Goal: Task Accomplishment & Management: Manage account settings

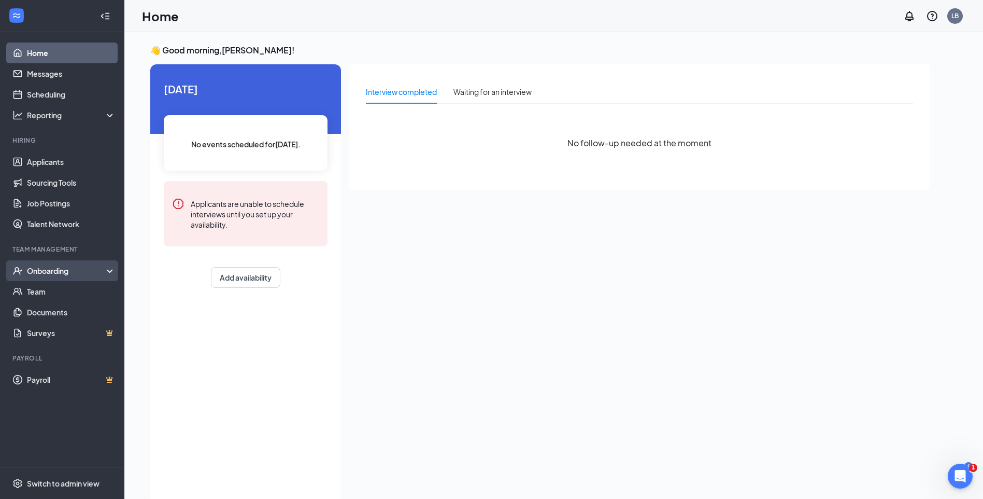
click at [36, 267] on div "Onboarding" at bounding box center [67, 270] width 80 height 10
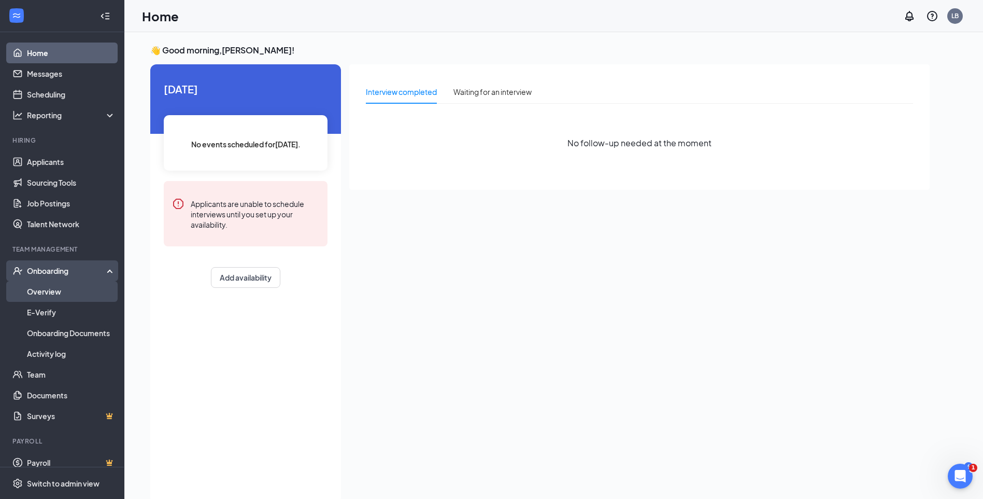
click at [52, 293] on link "Overview" at bounding box center [71, 291] width 89 height 21
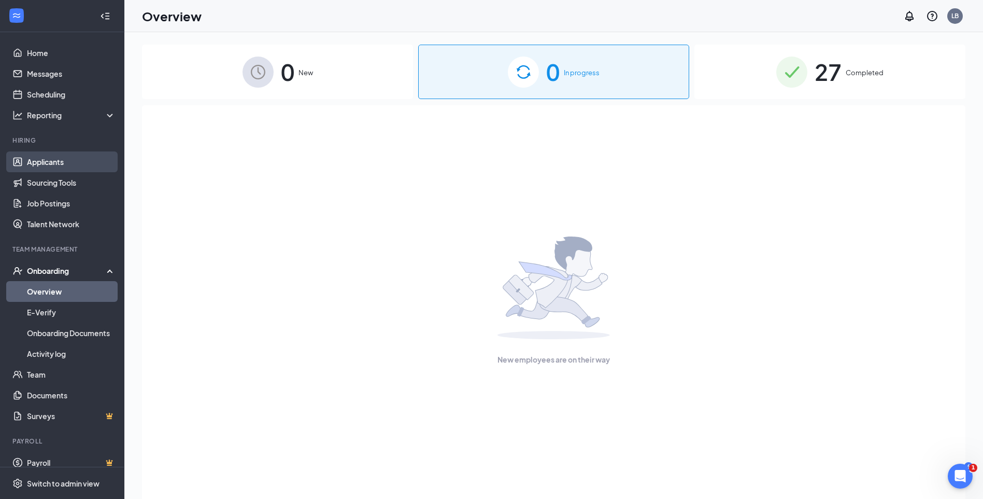
click at [42, 155] on link "Applicants" at bounding box center [71, 161] width 89 height 21
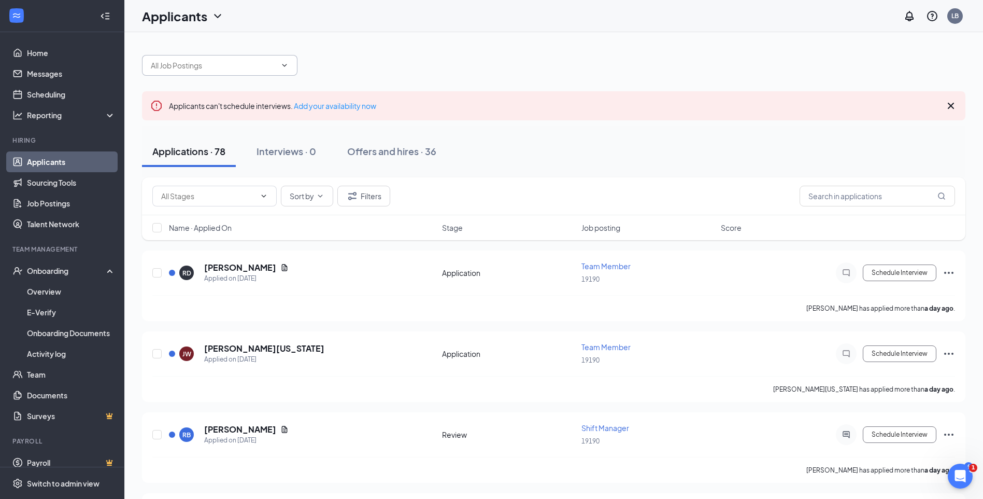
click at [256, 63] on input "text" at bounding box center [213, 65] width 125 height 11
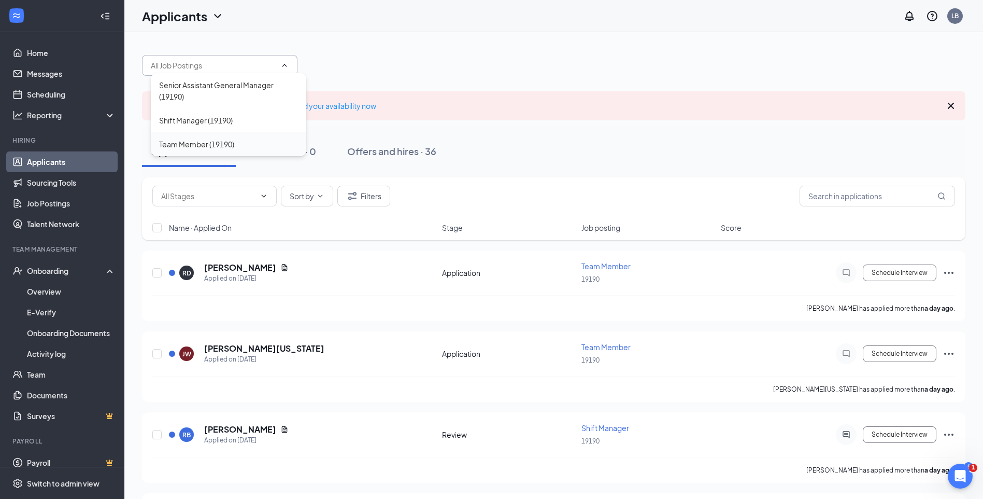
click at [194, 143] on div "Team Member (19190)" at bounding box center [196, 143] width 75 height 11
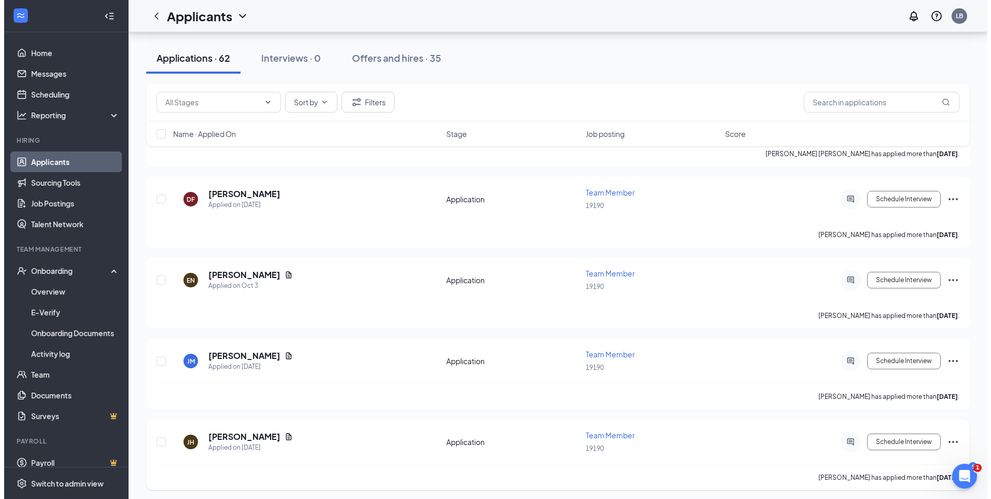
scroll to position [777, 0]
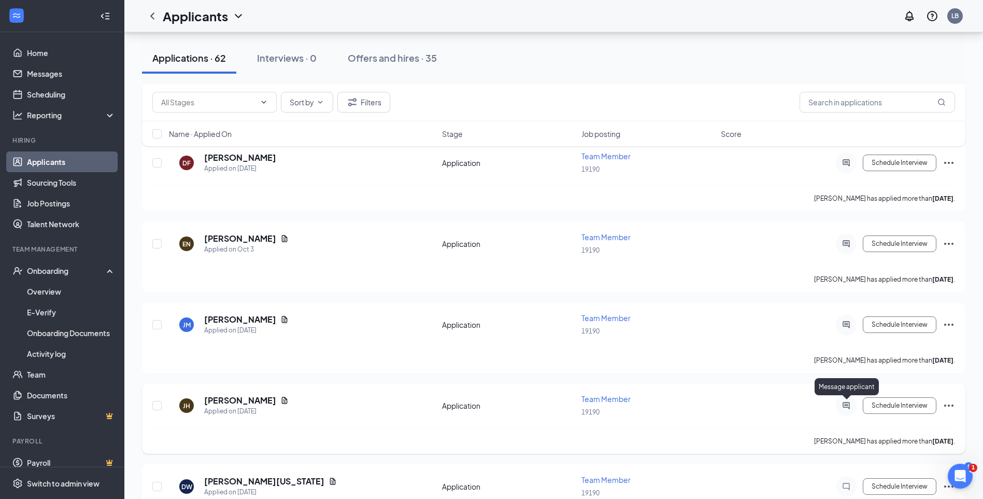
click at [851, 406] on icon "ActiveChat" at bounding box center [846, 405] width 12 height 8
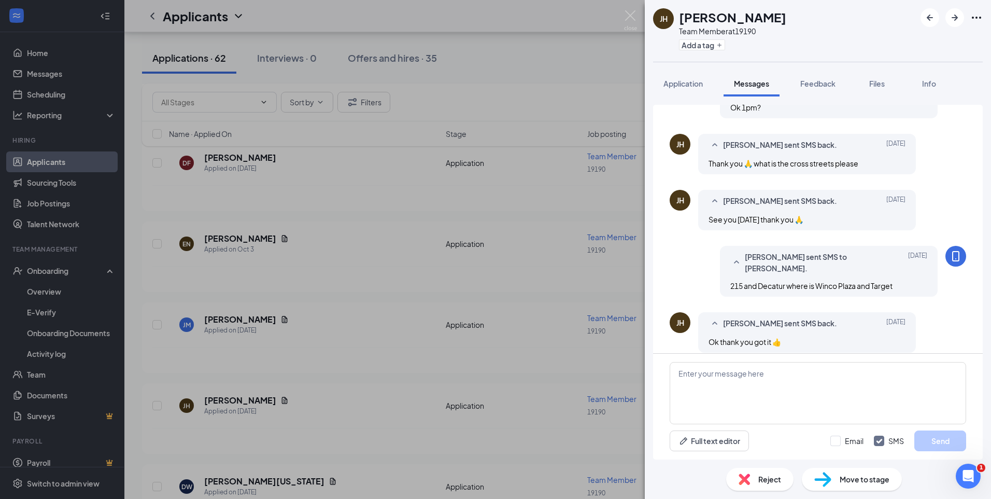
scroll to position [262, 0]
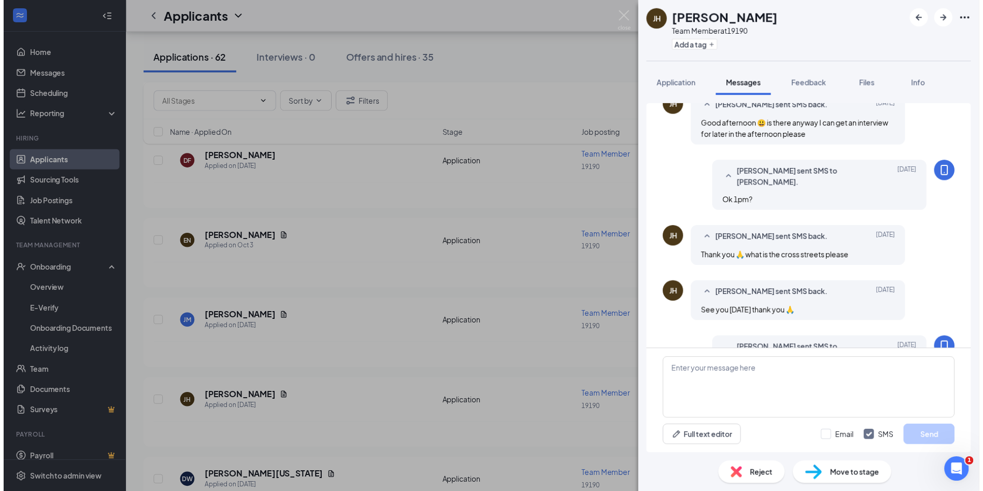
scroll to position [262, 0]
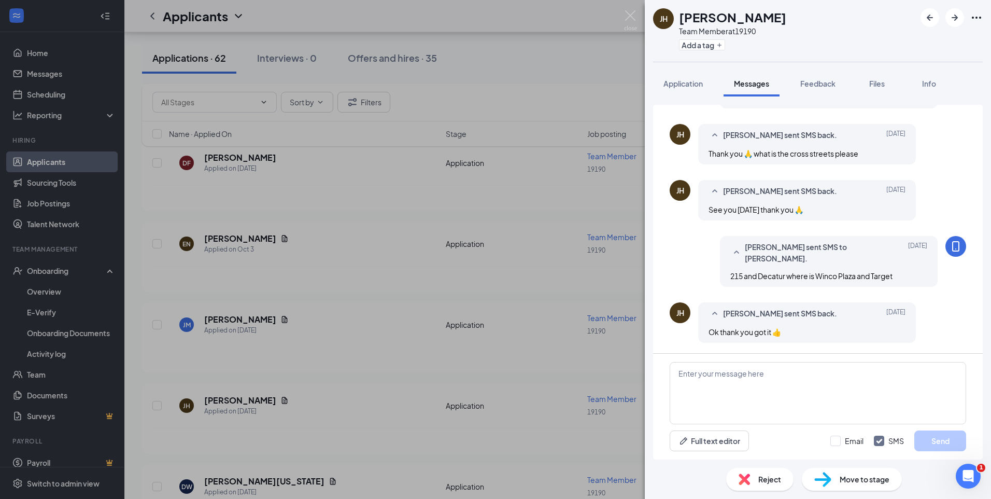
click at [578, 59] on div "[PERSON_NAME] [PERSON_NAME] Team Member at 19190 Add a tag Application Messages…" at bounding box center [495, 249] width 991 height 499
